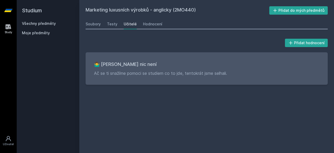
click at [35, 23] on link "Všechny předměty" at bounding box center [39, 23] width 34 height 4
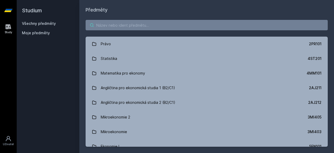
click at [117, 25] on input "search" at bounding box center [207, 25] width 242 height 10
paste input "3PO544"
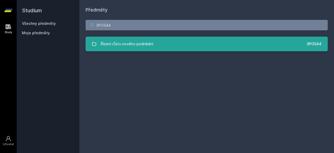
type input "3PO544"
click at [137, 43] on div "Řízení růstu nového podnikání" at bounding box center [127, 44] width 52 height 10
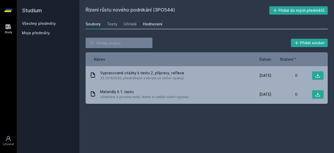
click at [153, 27] on link "Hodnocení" at bounding box center [152, 24] width 19 height 10
